Goal: Use online tool/utility: Use online tool/utility

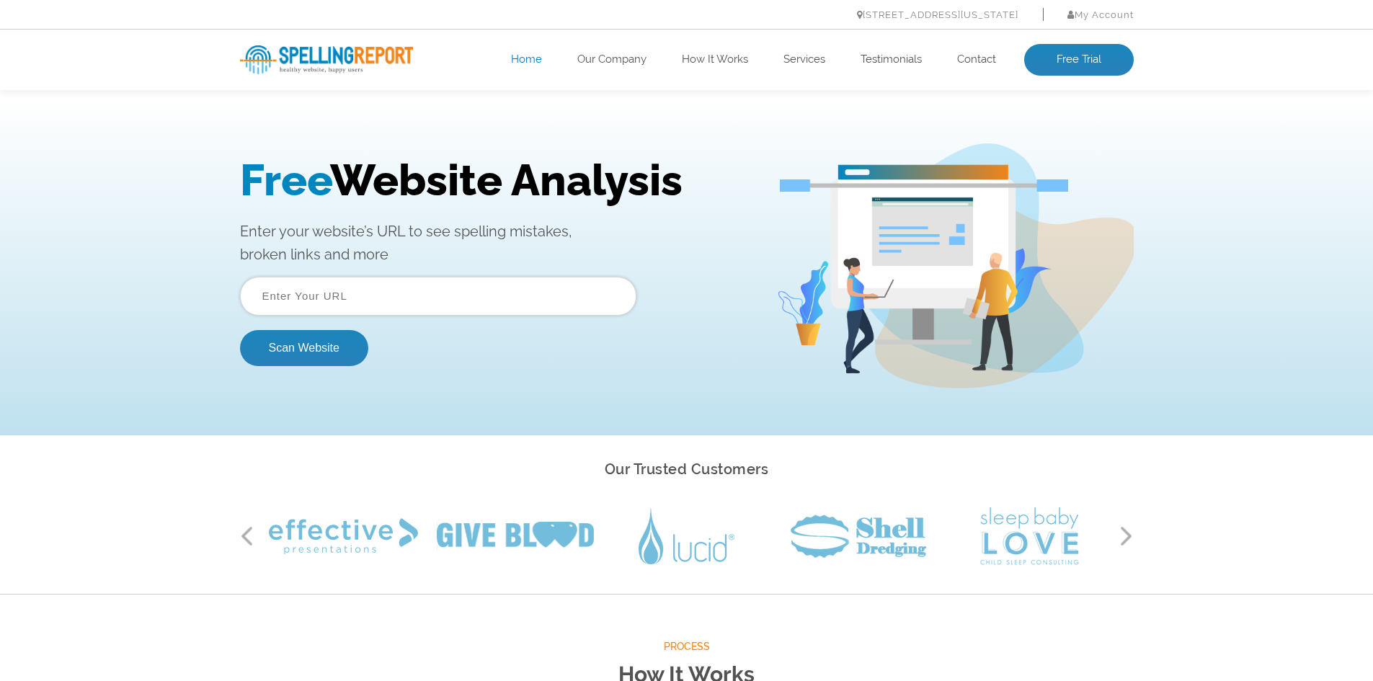
click at [374, 288] on input "text" at bounding box center [438, 296] width 396 height 39
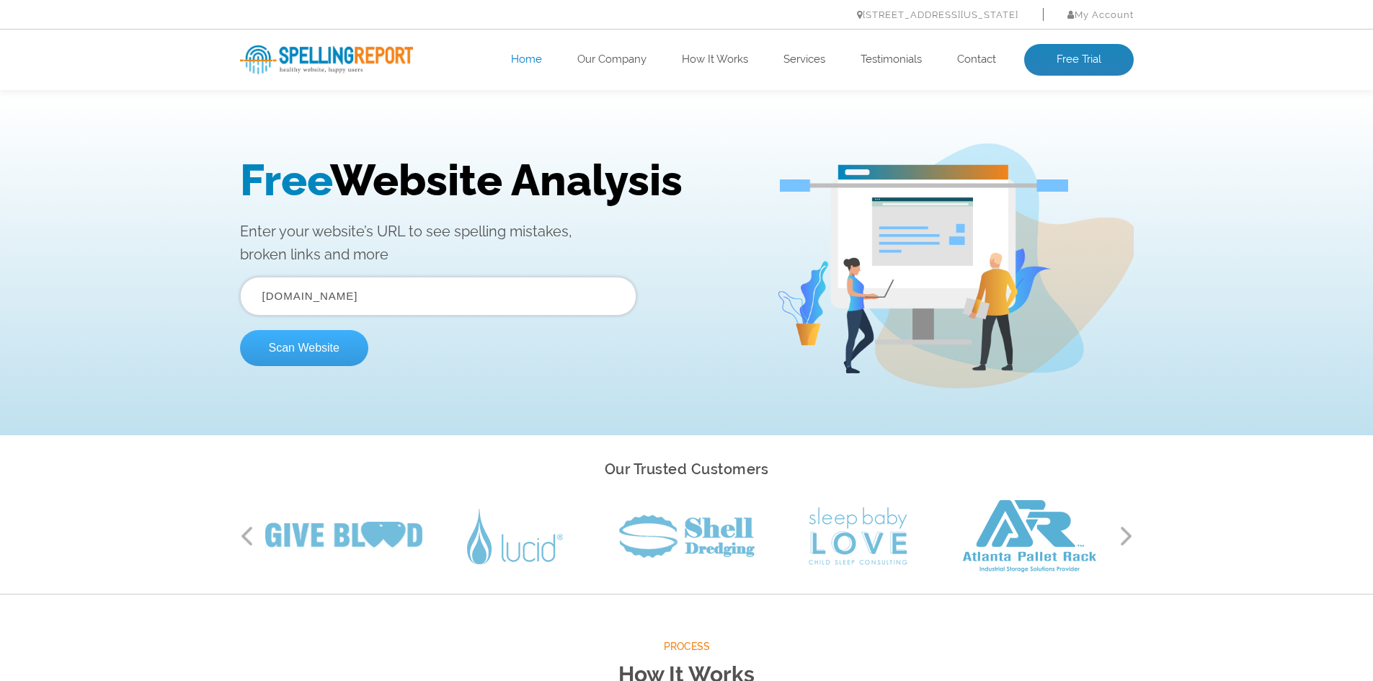
type input "[DOMAIN_NAME]"
click at [320, 344] on button "Scan Website" at bounding box center [304, 348] width 128 height 36
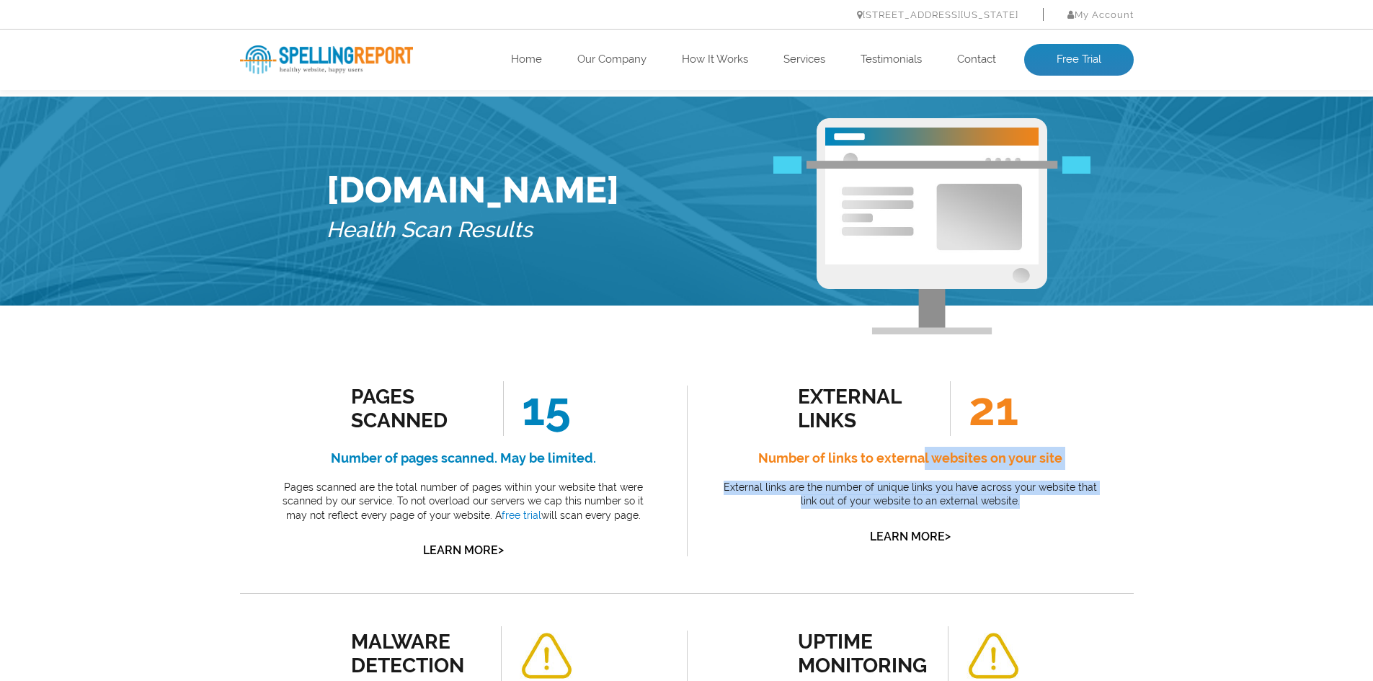
drag, startPoint x: 924, startPoint y: 459, endPoint x: 1130, endPoint y: 505, distance: 211.2
click at [1130, 505] on div "external links 21 Number of links to external websites on your site External li…" at bounding box center [910, 471] width 447 height 244
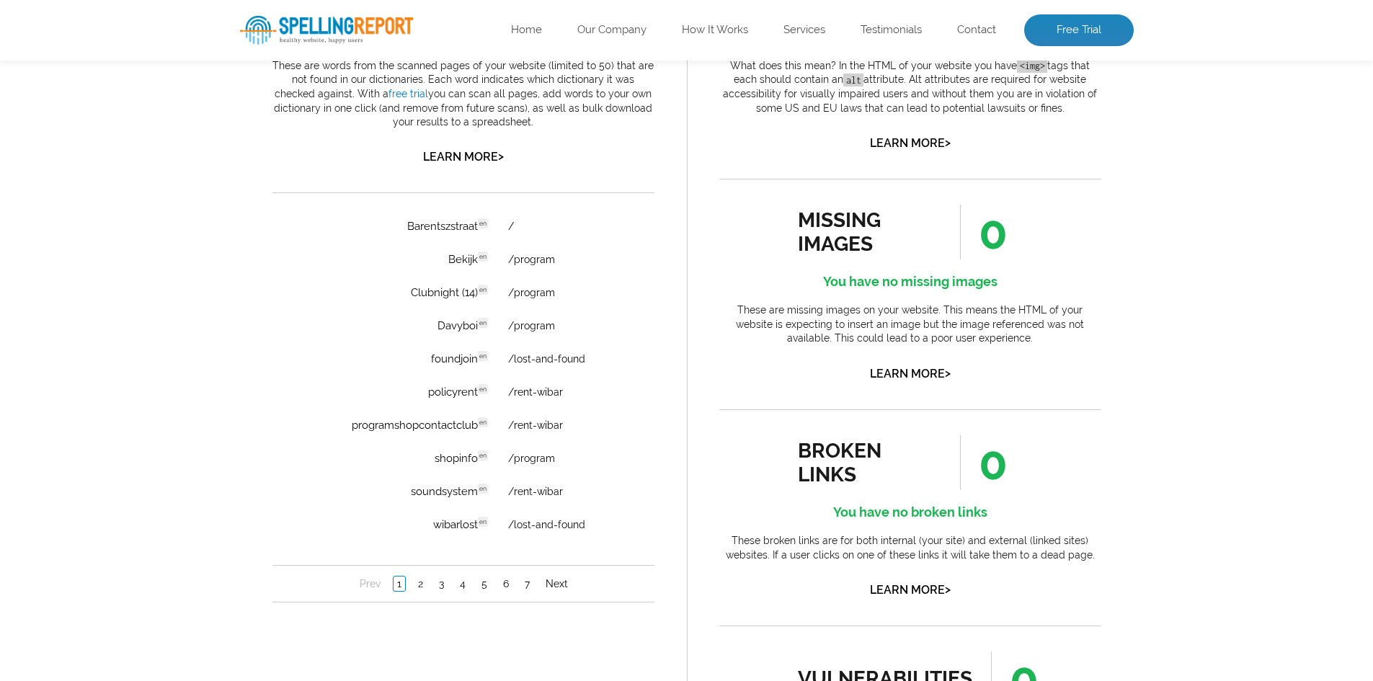
scroll to position [937, 0]
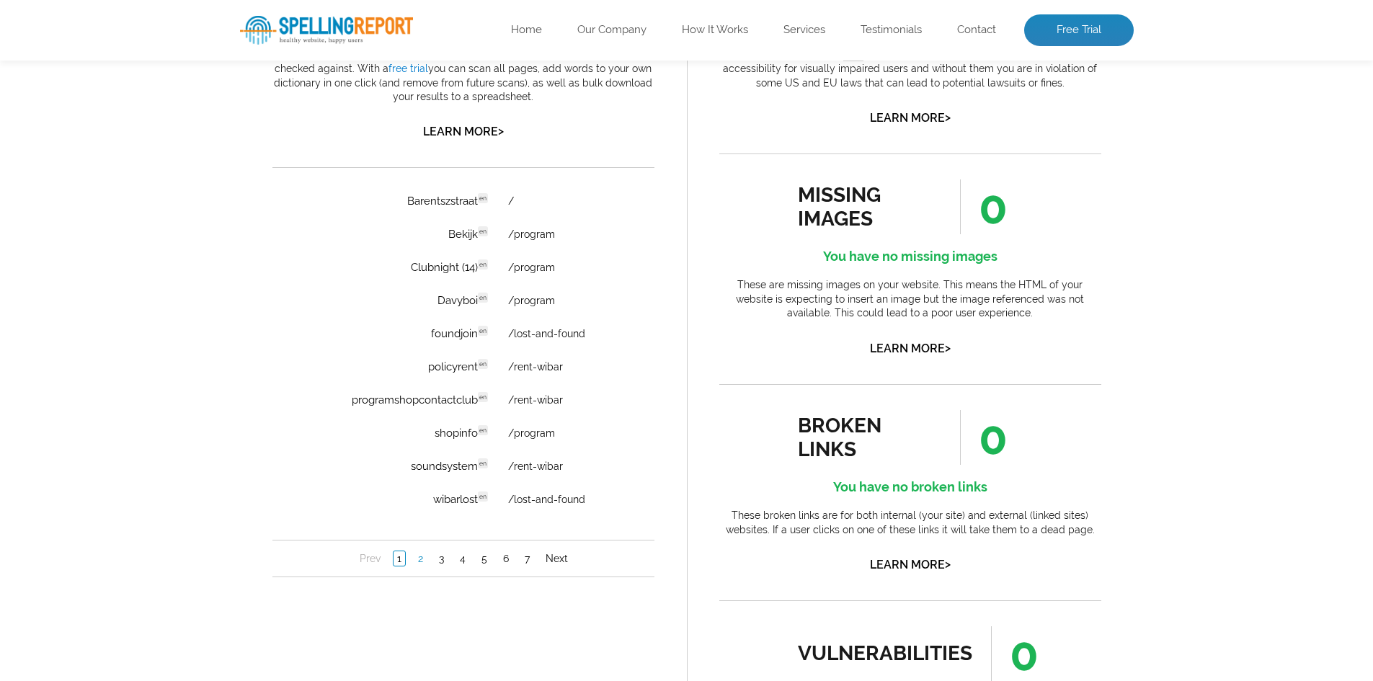
click at [414, 559] on link "2" at bounding box center [420, 558] width 12 height 14
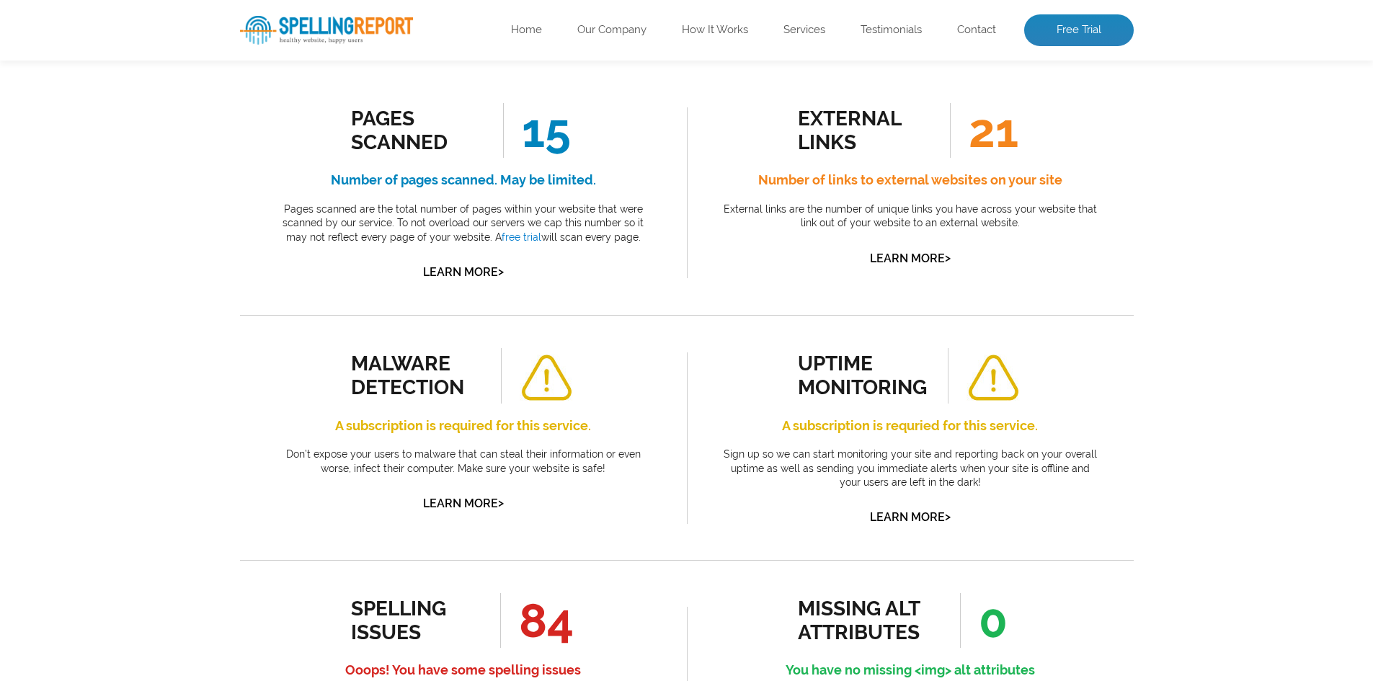
scroll to position [216, 0]
